Goal: Task Accomplishment & Management: Complete application form

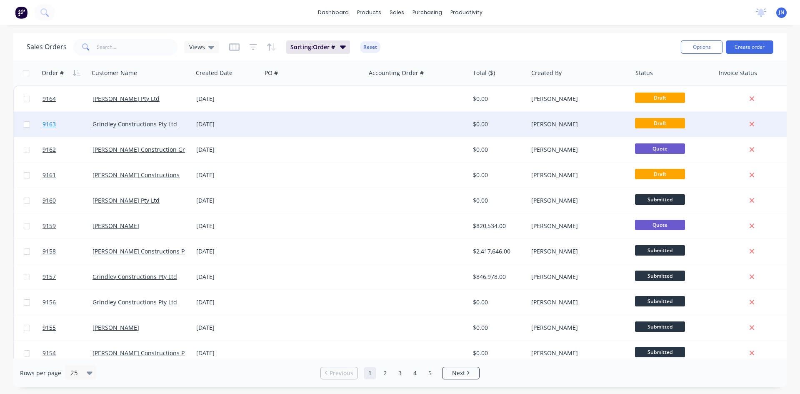
click at [55, 125] on span "9163" at bounding box center [48, 124] width 13 height 8
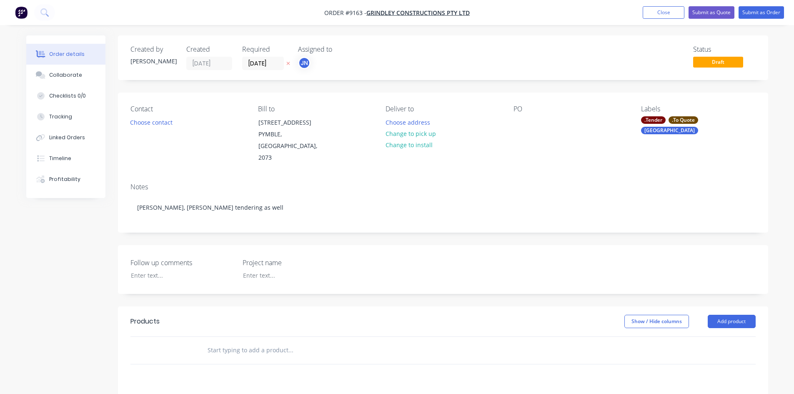
click at [672, 120] on div ".To Quote" at bounding box center [683, 119] width 30 height 7
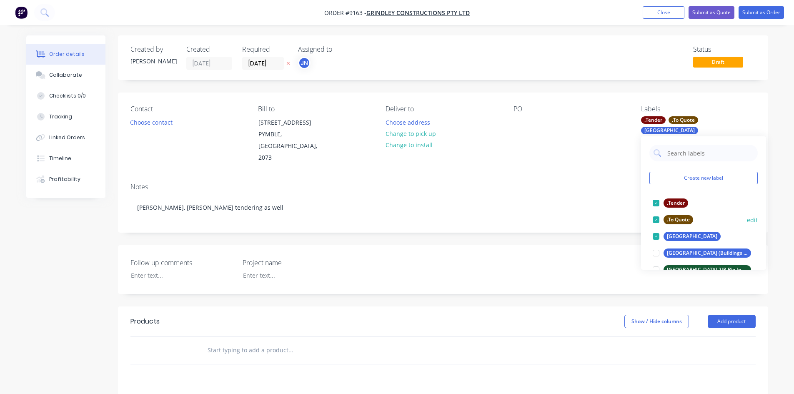
click at [660, 217] on div at bounding box center [655, 219] width 17 height 17
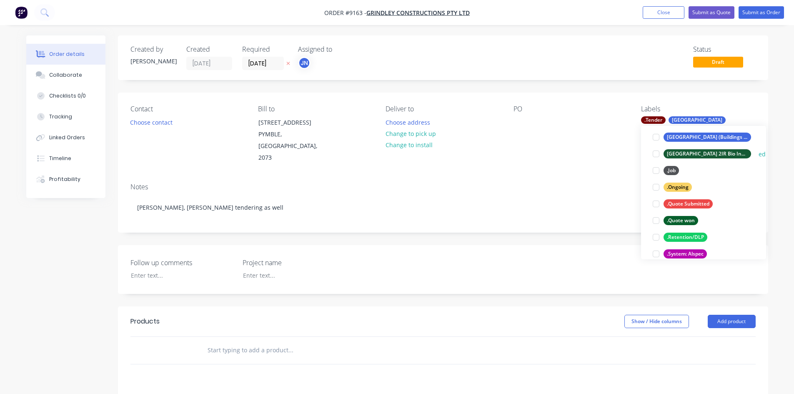
scroll to position [125, 0]
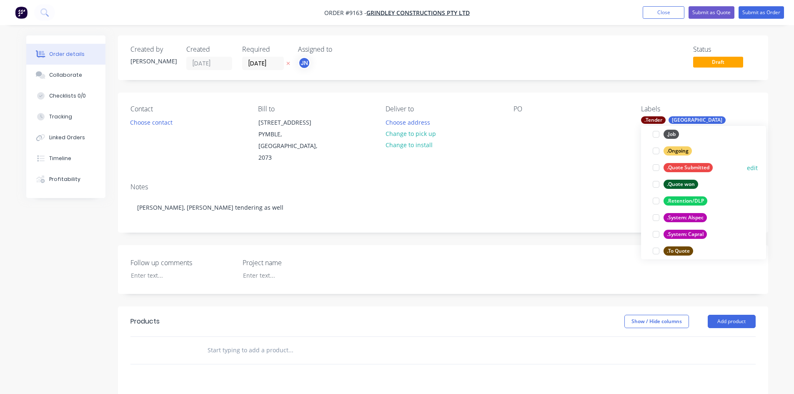
click at [656, 168] on div at bounding box center [655, 167] width 17 height 17
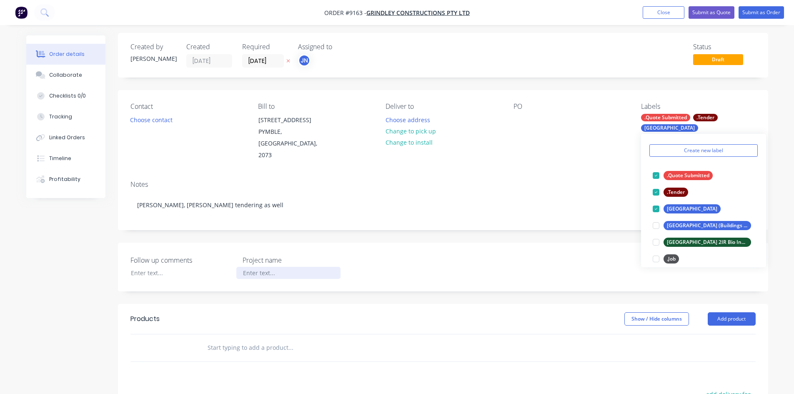
scroll to position [83, 0]
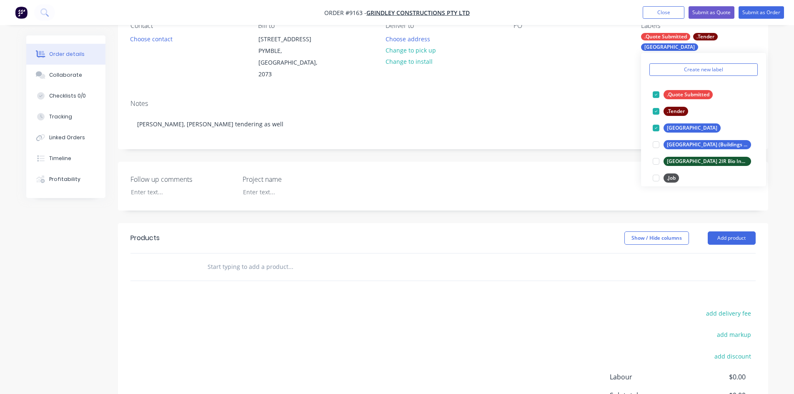
click at [257, 258] on input "text" at bounding box center [290, 266] width 167 height 17
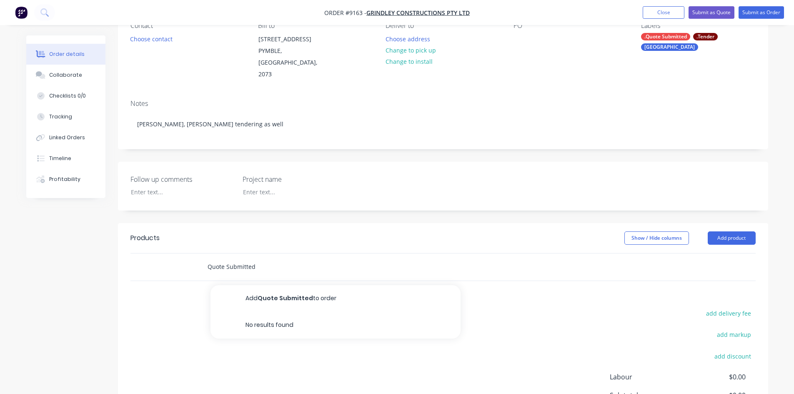
type input "Quote Submitted"
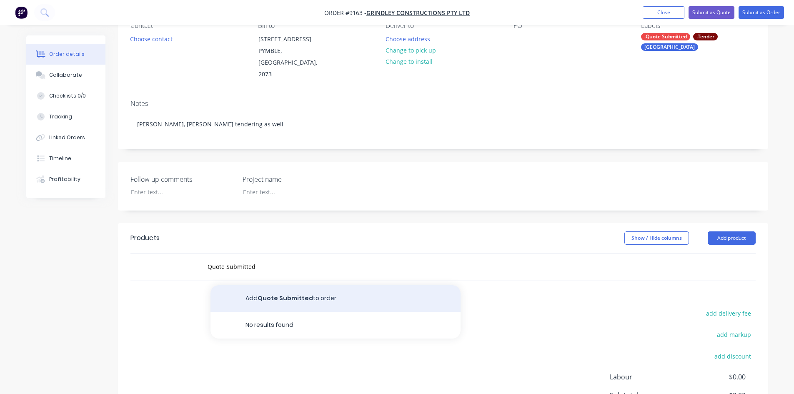
click at [275, 285] on button "Add Quote Submitted to order" at bounding box center [335, 298] width 250 height 27
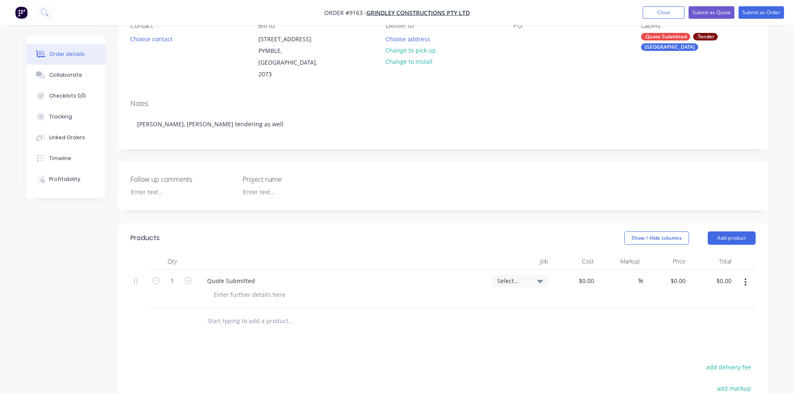
click at [530, 277] on div "Select..." at bounding box center [520, 280] width 46 height 7
click at [581, 270] on div "$0.00" at bounding box center [574, 289] width 46 height 38
type input "$0.00"
click at [542, 276] on icon at bounding box center [540, 280] width 6 height 9
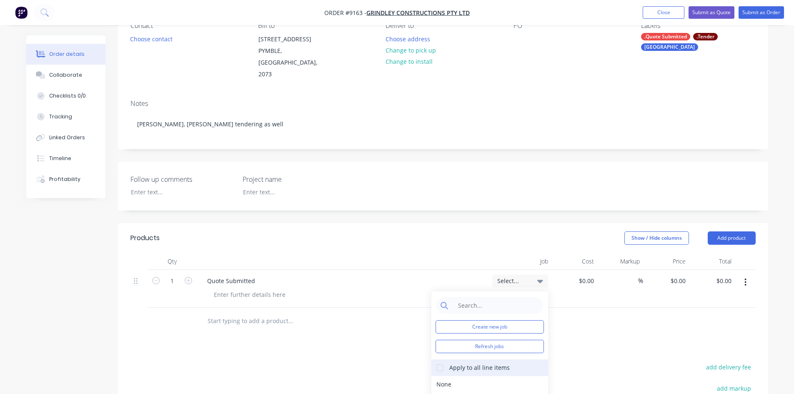
scroll to position [0, 0]
click at [490, 297] on input at bounding box center [495, 305] width 85 height 17
type input "9163"
click at [595, 290] on div "$0.00 $0.00" at bounding box center [574, 289] width 46 height 38
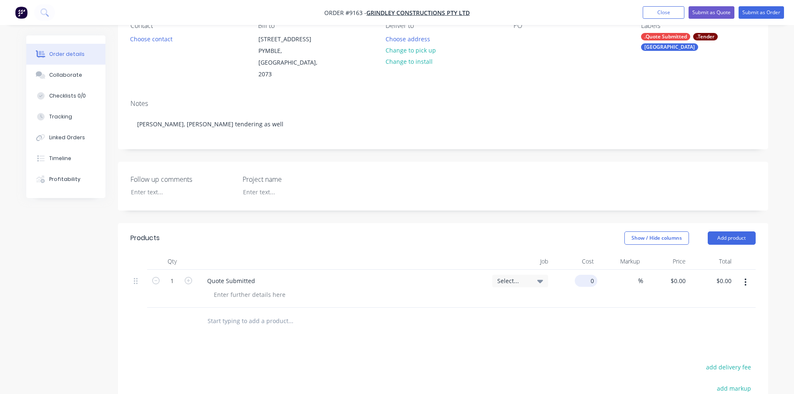
click at [591, 275] on input "0" at bounding box center [587, 281] width 19 height 12
type input "$1,554,860.00"
click at [592, 347] on div "Products Show / Hide columns Add product Qty Job Cost Markup Price Total 1 Quot…" at bounding box center [443, 379] width 650 height 312
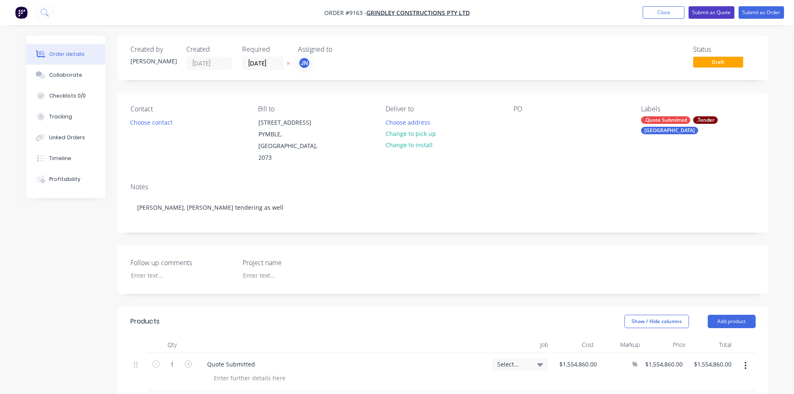
click at [725, 16] on button "Submit as Quote" at bounding box center [711, 12] width 46 height 12
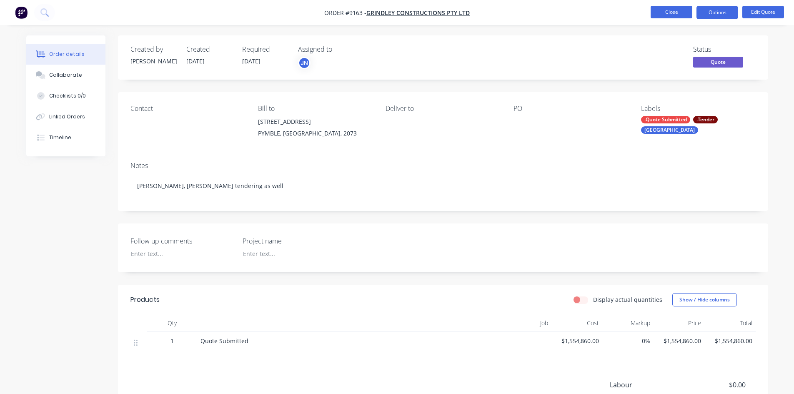
click at [655, 12] on button "Close" at bounding box center [671, 12] width 42 height 12
